Goal: Task Accomplishment & Management: Complete application form

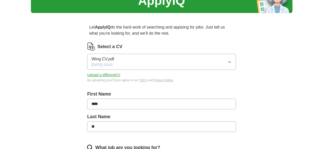
scroll to position [51, 0]
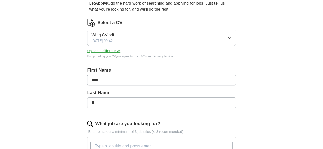
click at [228, 37] on icon "button" at bounding box center [230, 38] width 4 height 4
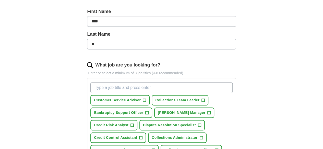
scroll to position [102, 0]
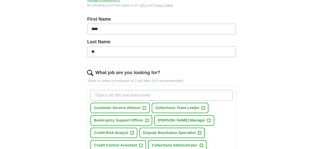
click at [134, 95] on input "What job are you looking for?" at bounding box center [161, 95] width 142 height 11
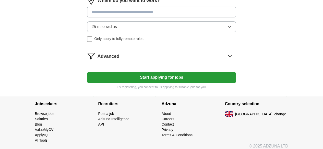
scroll to position [307, 0]
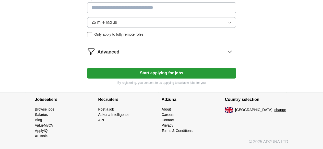
type input "WAITRESS"
click at [217, 41] on div "Where do you want to work? 25 mile radius Only apply to fully remote roles" at bounding box center [161, 16] width 149 height 49
click at [148, 79] on button "Start applying for jobs" at bounding box center [161, 73] width 149 height 11
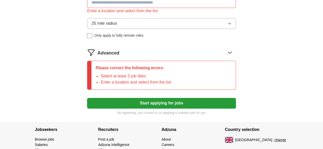
click at [212, 8] on input at bounding box center [161, 2] width 149 height 11
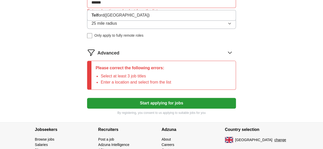
type input "*******"
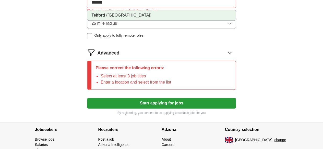
click at [105, 17] on strong "Telford" at bounding box center [98, 15] width 14 height 4
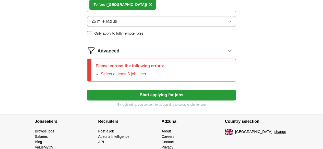
click at [228, 24] on icon "button" at bounding box center [230, 21] width 4 height 4
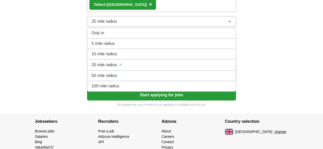
click at [132, 47] on div "5 mile radius" at bounding box center [161, 44] width 140 height 6
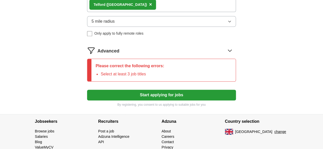
click at [228, 24] on icon "button" at bounding box center [230, 21] width 4 height 4
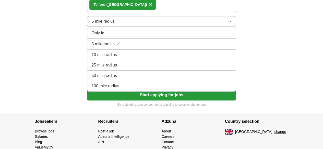
click at [165, 36] on div "Only in" at bounding box center [161, 33] width 140 height 6
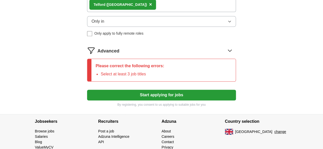
click at [168, 40] on div "Where do you want to work? [GEOGRAPHIC_DATA] ([GEOGRAPHIC_DATA]) × Only in Only…" at bounding box center [161, 13] width 149 height 53
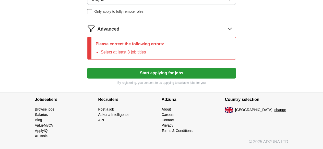
scroll to position [358, 0]
click at [167, 79] on button "Start applying for jobs" at bounding box center [161, 73] width 149 height 11
click at [164, 79] on button "Start applying for jobs" at bounding box center [161, 73] width 149 height 11
click at [160, 79] on button "Start applying for jobs" at bounding box center [161, 73] width 149 height 11
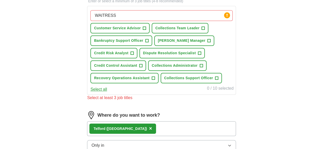
scroll to position [179, 0]
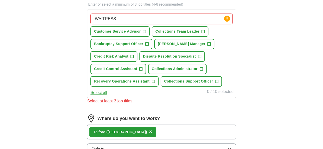
click at [107, 96] on button "Select all" at bounding box center [98, 93] width 17 height 6
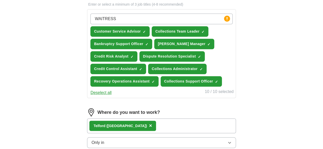
click at [112, 96] on button "Deselect all" at bounding box center [100, 93] width 21 height 6
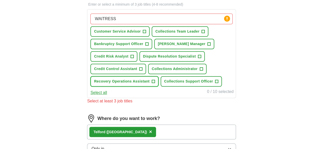
click at [158, 87] on button "Recovery Operations Assistant +" at bounding box center [124, 81] width 68 height 10
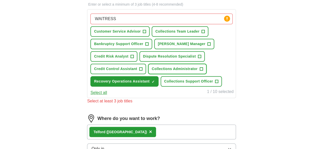
click at [200, 71] on span "+" at bounding box center [201, 69] width 3 height 4
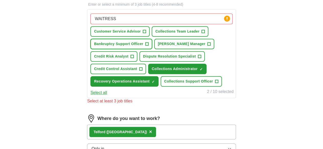
click at [148, 46] on span "+" at bounding box center [146, 44] width 3 height 4
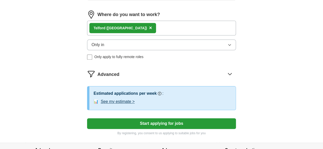
scroll to position [307, 0]
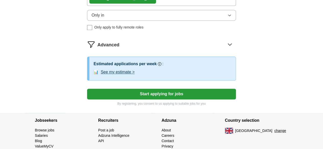
click at [150, 100] on button "Start applying for jobs" at bounding box center [161, 94] width 149 height 11
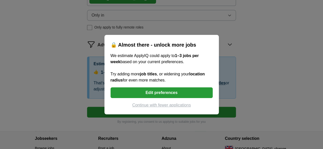
click at [168, 106] on button "Continue with fewer applications" at bounding box center [162, 105] width 102 height 6
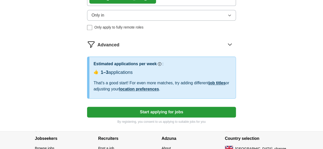
select select "**"
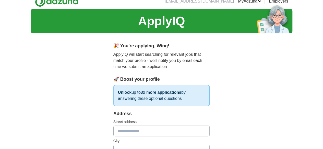
scroll to position [0, 0]
